Goal: Task Accomplishment & Management: Use online tool/utility

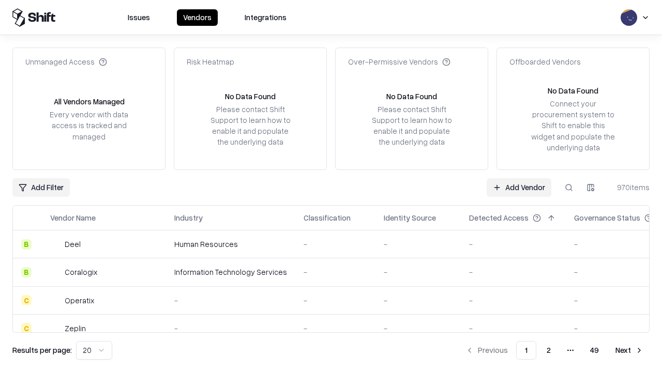
click at [518, 187] on link "Add Vendor" at bounding box center [518, 187] width 65 height 19
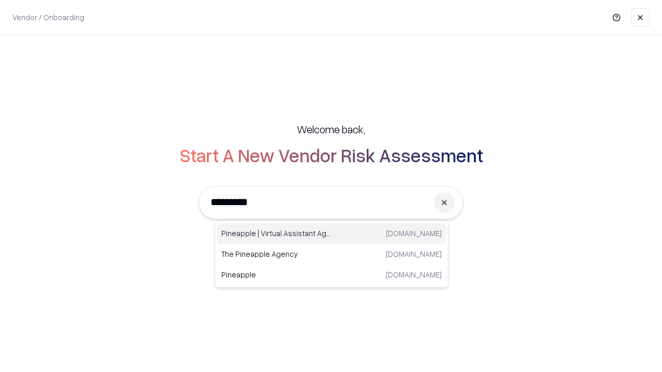
click at [331, 234] on div "Pineapple | Virtual Assistant Agency [DOMAIN_NAME]" at bounding box center [331, 233] width 228 height 21
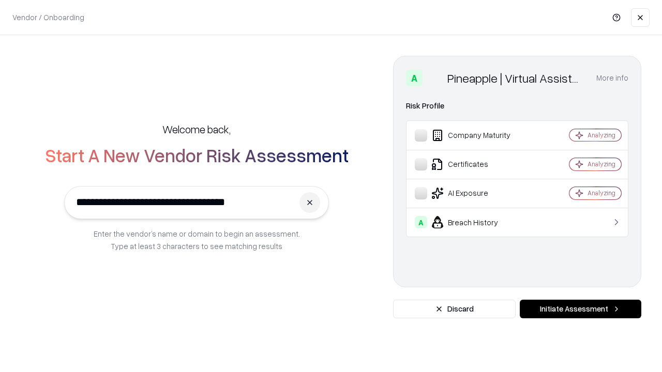
type input "**********"
click at [580, 309] on button "Initiate Assessment" at bounding box center [579, 309] width 121 height 19
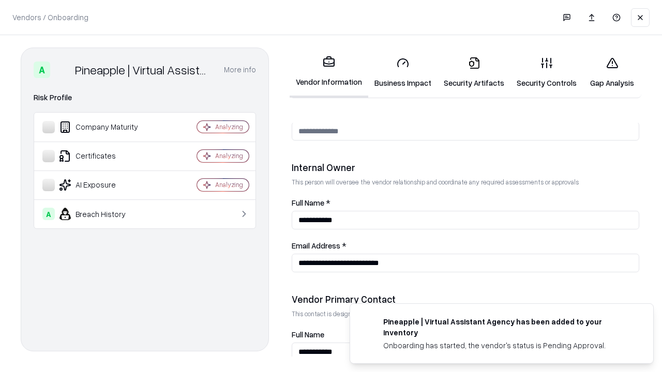
scroll to position [535, 0]
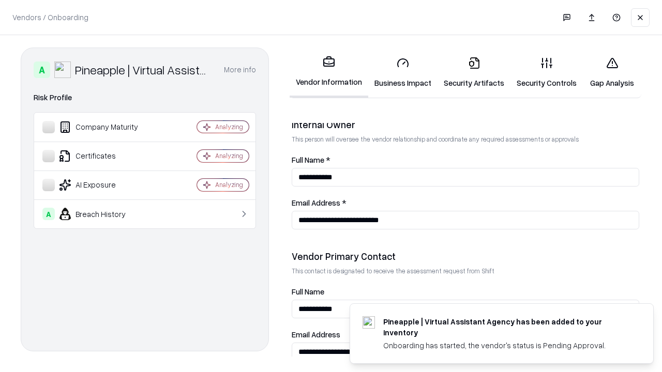
click at [403, 72] on link "Business Impact" at bounding box center [402, 73] width 69 height 48
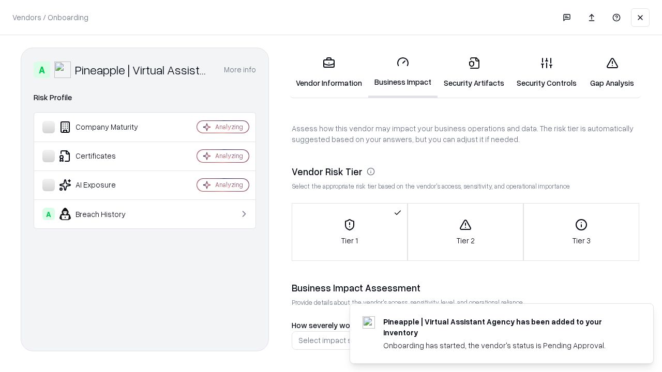
click at [611, 72] on link "Gap Analysis" at bounding box center [611, 73] width 58 height 48
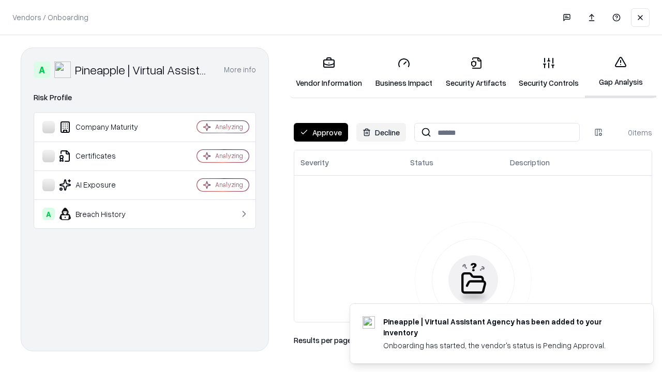
click at [320, 132] on button "Approve" at bounding box center [321, 132] width 54 height 19
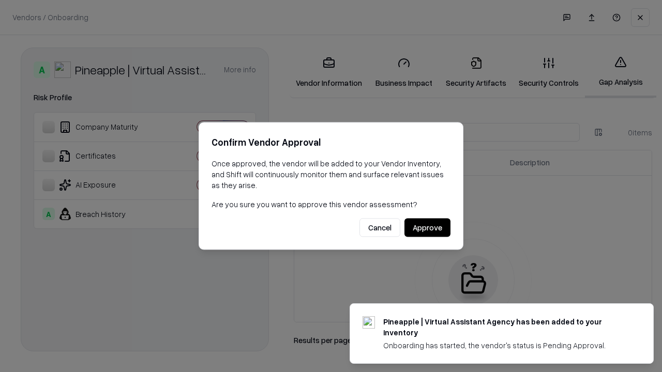
click at [427, 227] on button "Approve" at bounding box center [427, 228] width 46 height 19
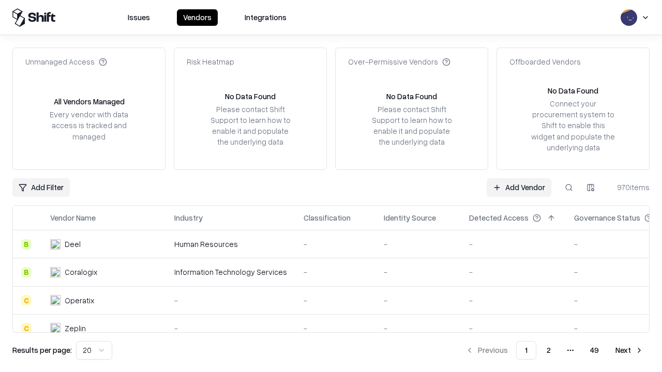
type input "**********"
click at [518, 187] on link "Add Vendor" at bounding box center [518, 187] width 65 height 19
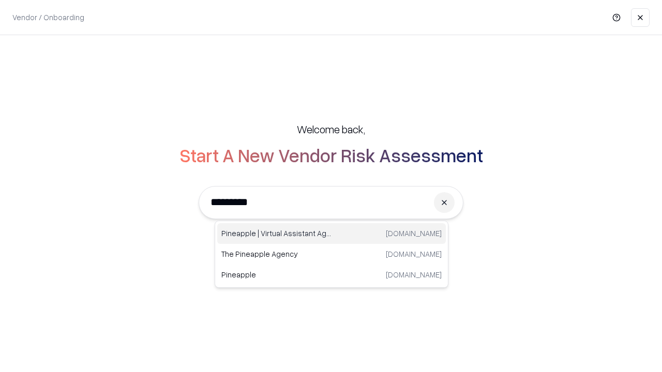
click at [331, 234] on div "Pineapple | Virtual Assistant Agency [DOMAIN_NAME]" at bounding box center [331, 233] width 228 height 21
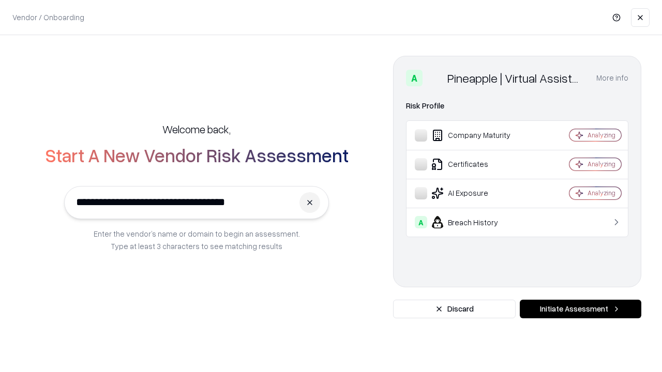
type input "**********"
click at [580, 309] on button "Initiate Assessment" at bounding box center [579, 309] width 121 height 19
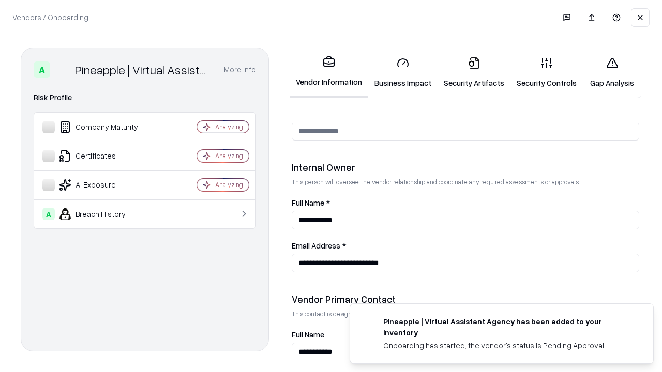
scroll to position [535, 0]
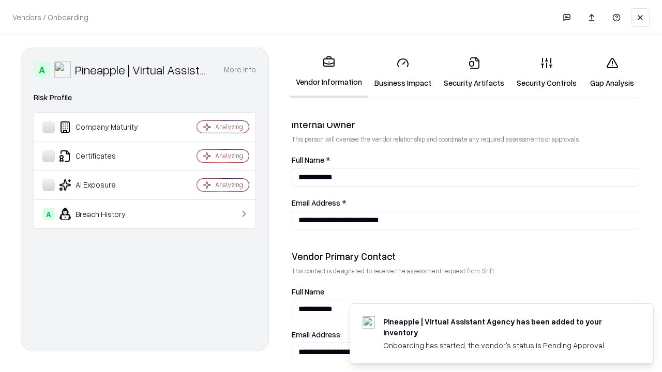
click at [611, 72] on link "Gap Analysis" at bounding box center [611, 73] width 58 height 48
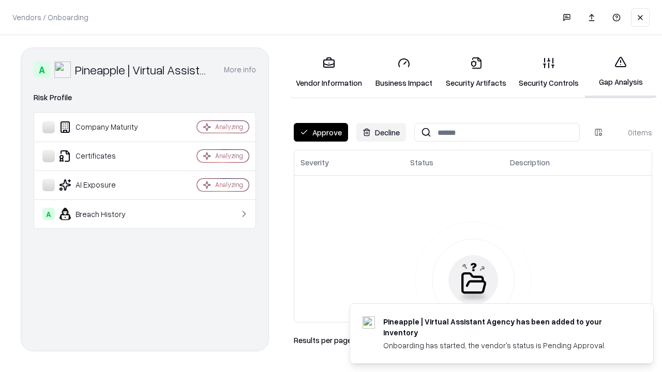
click at [320, 132] on button "Approve" at bounding box center [321, 132] width 54 height 19
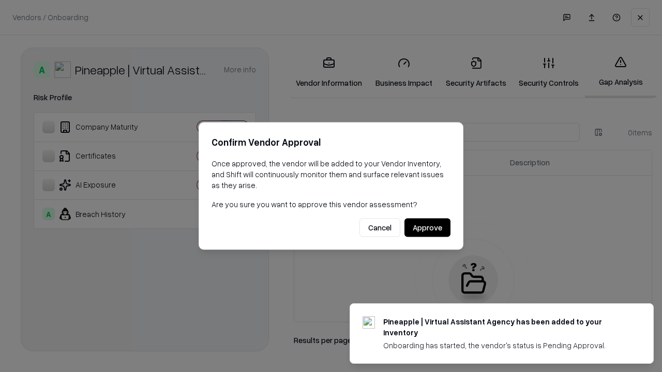
click at [427, 227] on button "Approve" at bounding box center [427, 228] width 46 height 19
